Goal: Task Accomplishment & Management: Manage account settings

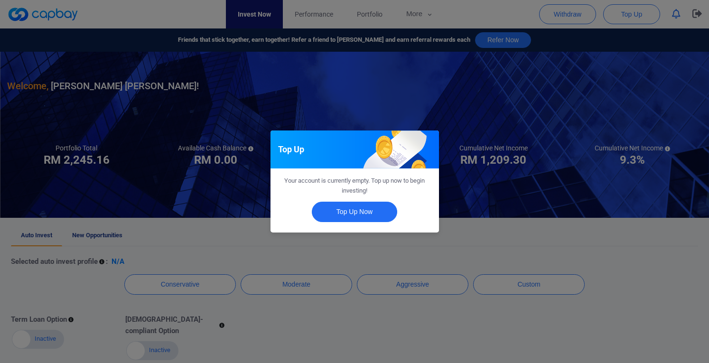
click at [499, 218] on div "Top Up Your account is currently empty. Top up now to begin investing! Top Up N…" at bounding box center [354, 181] width 709 height 363
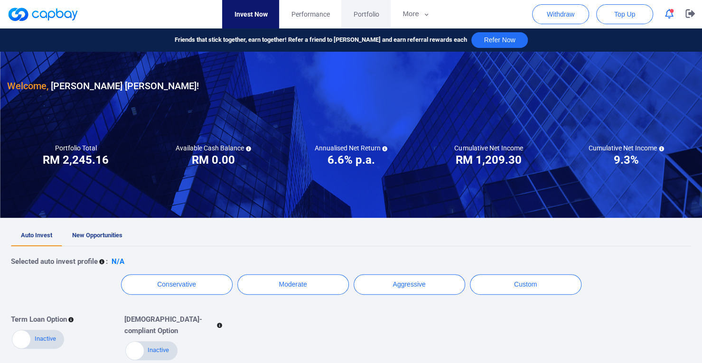
click at [371, 11] on span "Portfolio" at bounding box center [366, 14] width 26 height 10
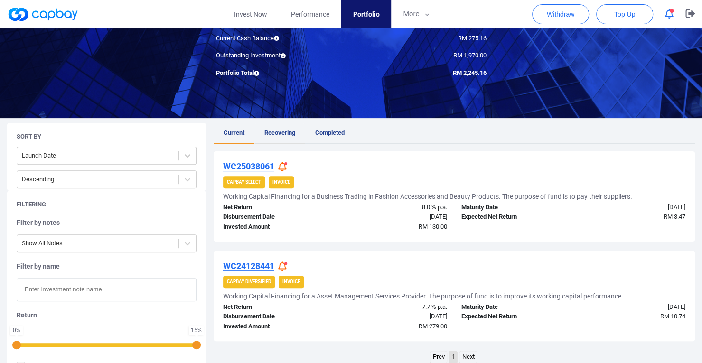
scroll to position [47, 0]
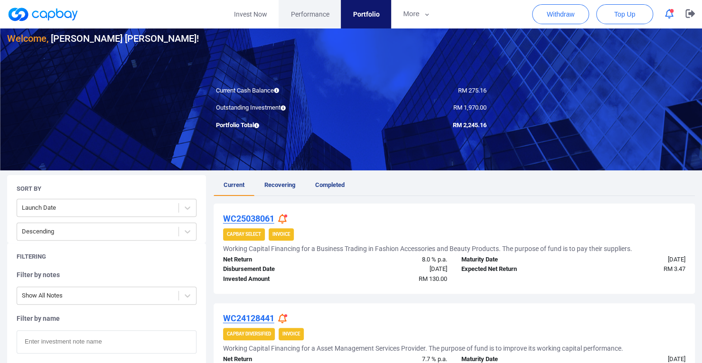
click at [319, 14] on span "Performance" at bounding box center [309, 14] width 38 height 10
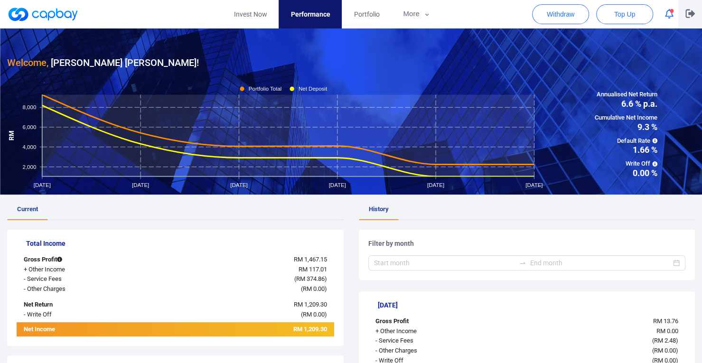
click at [692, 16] on icon "button" at bounding box center [689, 13] width 9 height 9
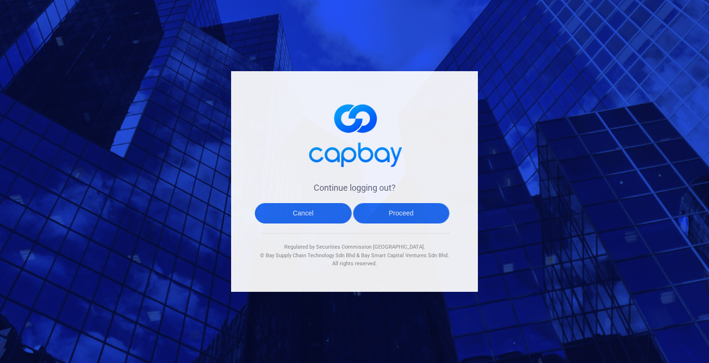
click at [384, 217] on button "Proceed" at bounding box center [401, 213] width 97 height 20
